Goal: Task Accomplishment & Management: Manage account settings

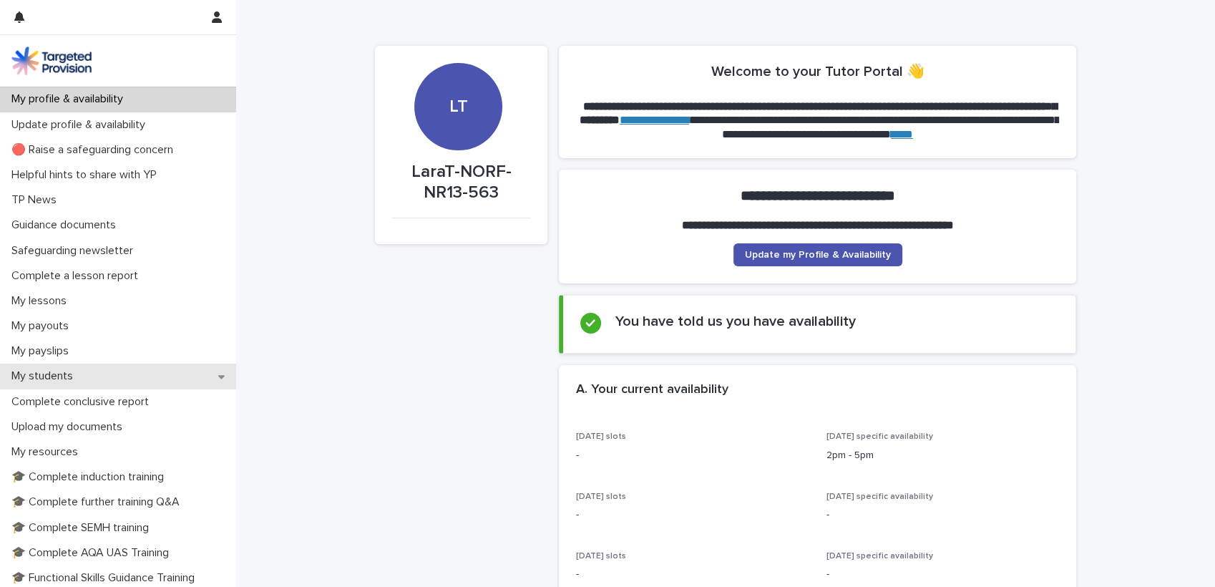
click at [69, 370] on p "My students" at bounding box center [45, 376] width 79 height 14
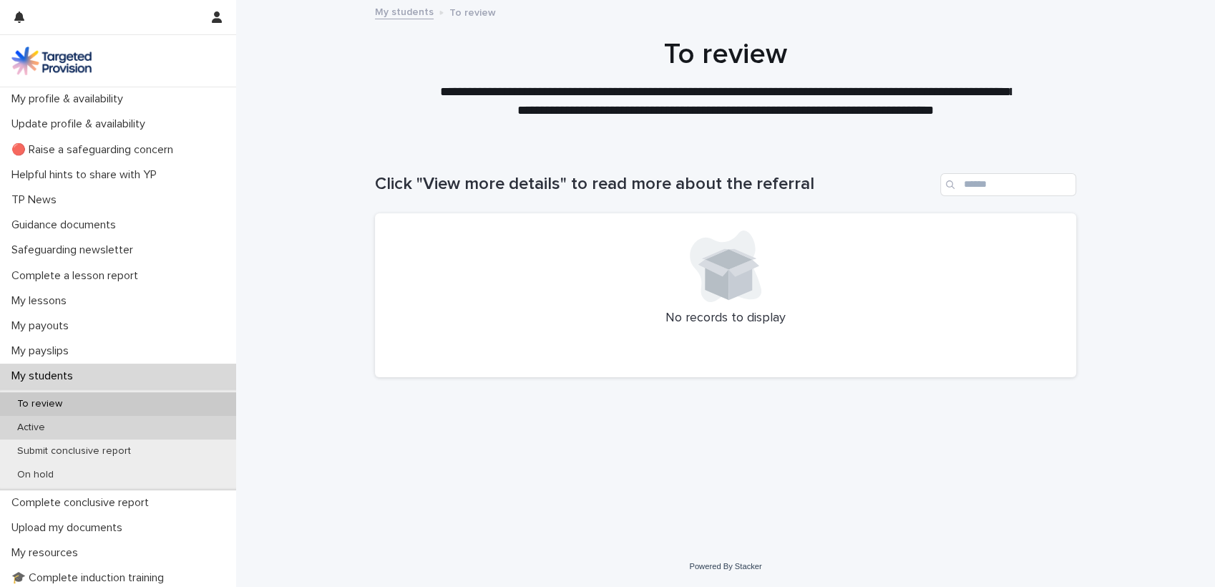
click at [44, 426] on p "Active" at bounding box center [31, 427] width 51 height 12
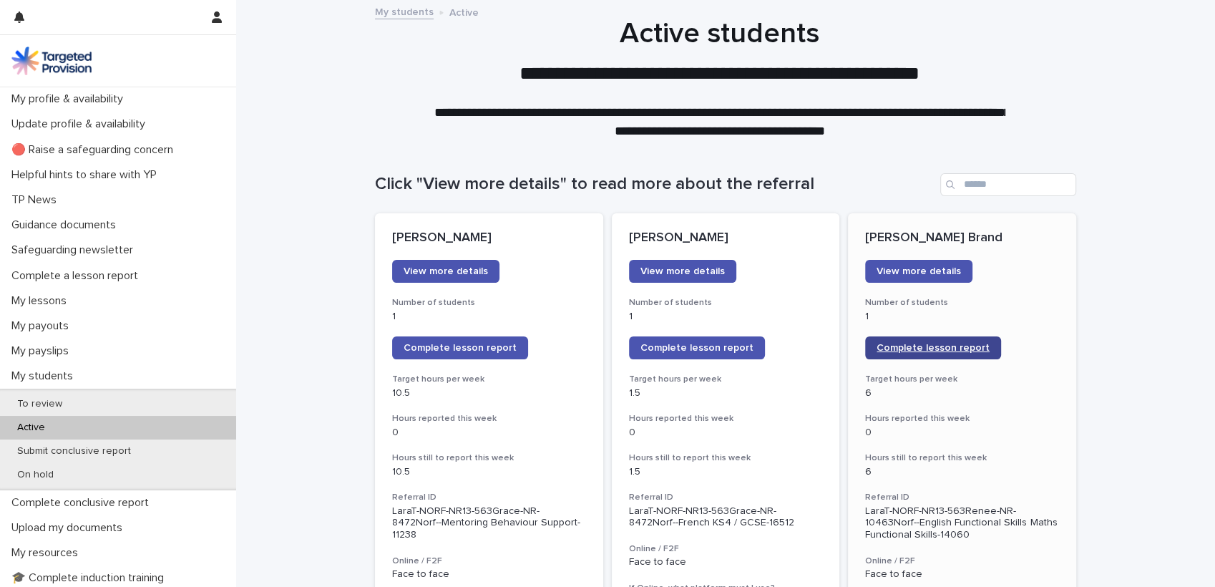
click at [901, 352] on span "Complete lesson report" at bounding box center [932, 348] width 113 height 10
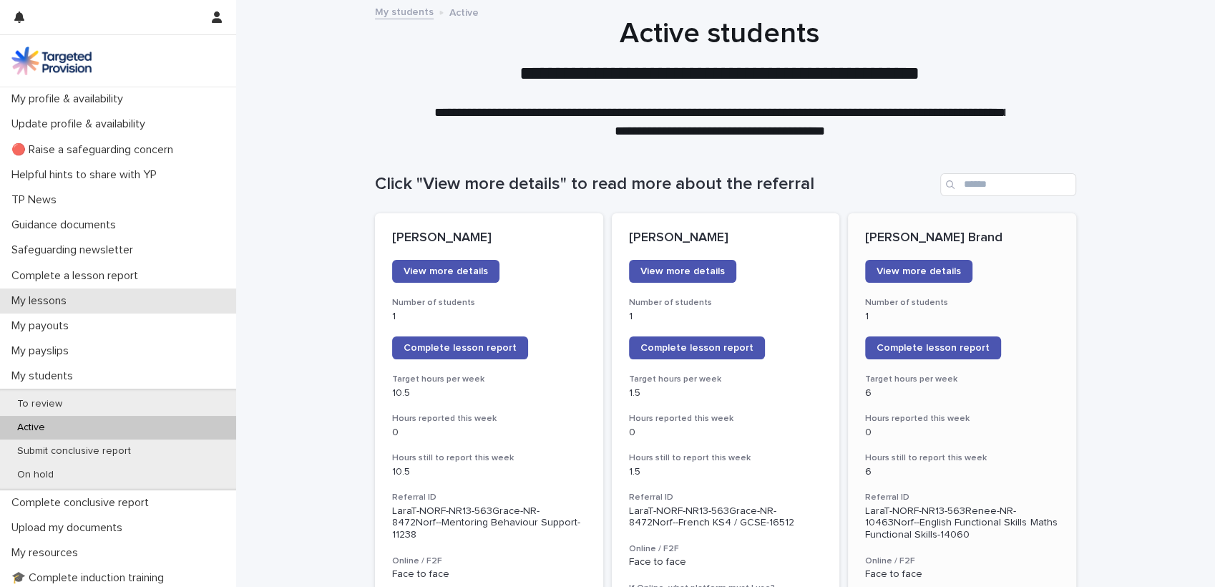
click at [66, 296] on p "My lessons" at bounding box center [42, 301] width 72 height 14
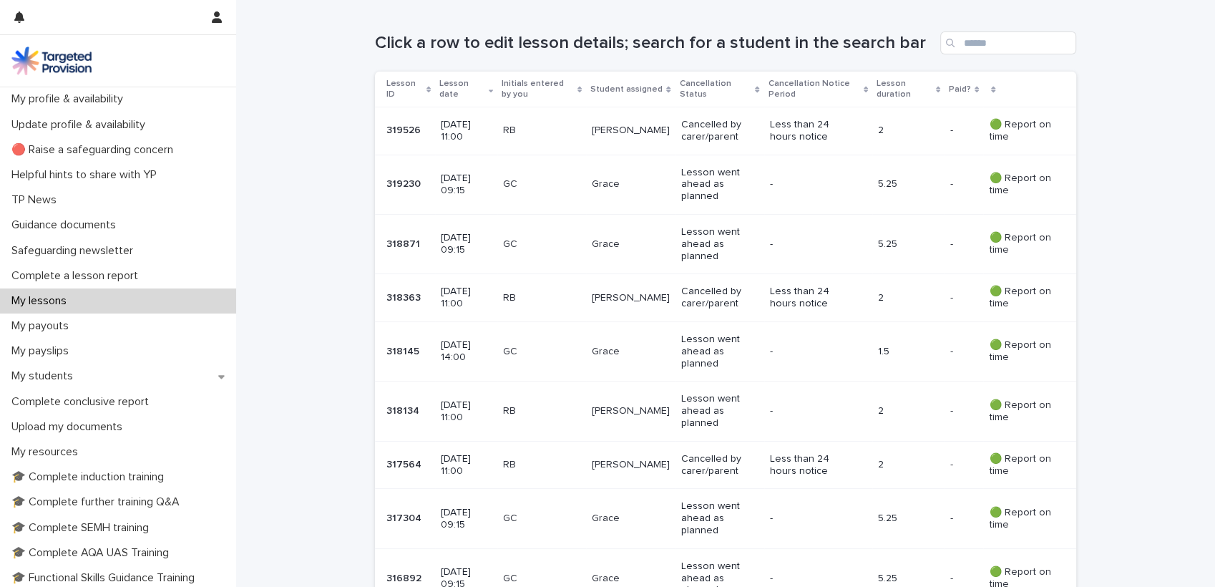
scroll to position [247, 0]
click at [79, 376] on p "My students" at bounding box center [45, 376] width 79 height 14
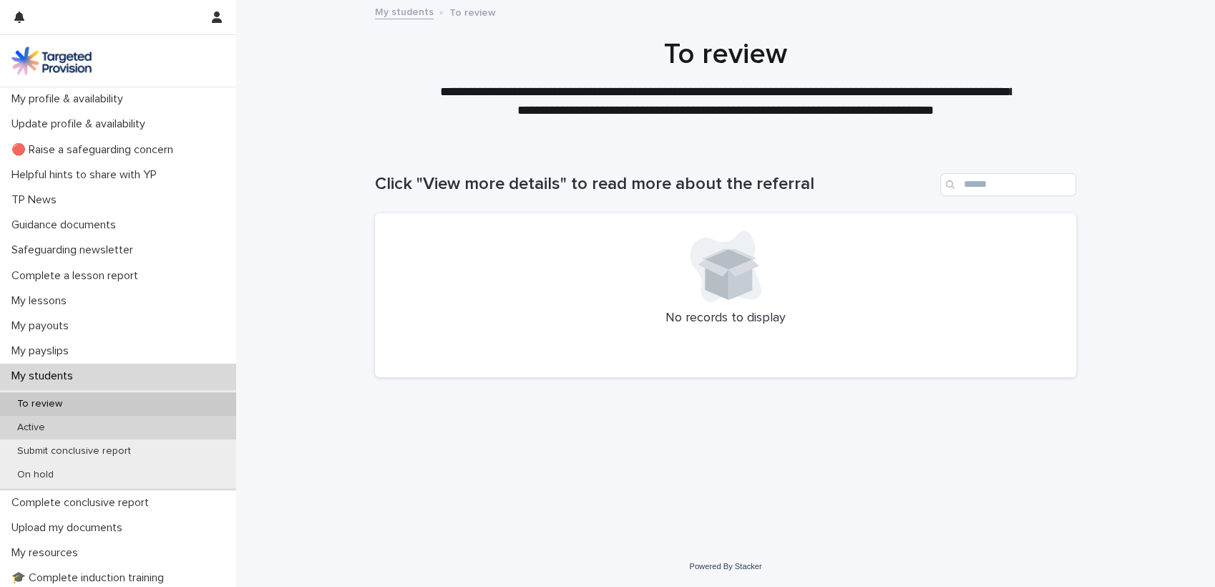
click at [62, 428] on div "Active" at bounding box center [118, 428] width 236 height 24
